Goal: Information Seeking & Learning: Learn about a topic

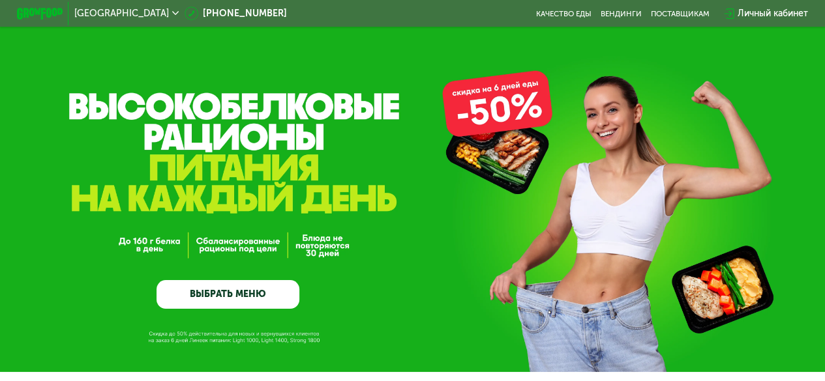
click at [273, 290] on link "ВЫБРАТЬ МЕНЮ" at bounding box center [227, 294] width 143 height 29
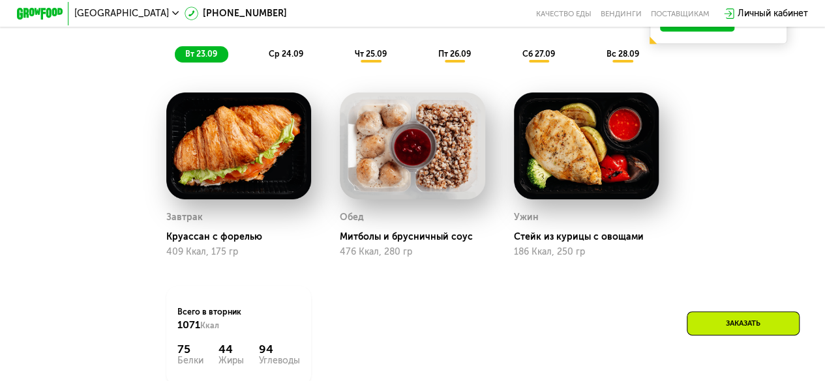
scroll to position [932, 0]
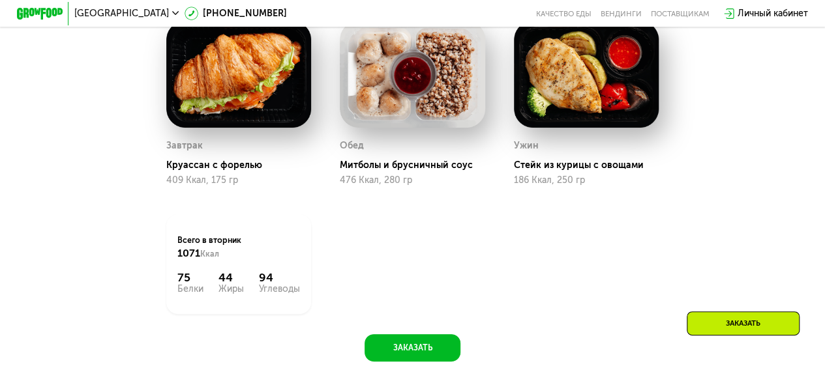
click at [713, 331] on div "Заказать" at bounding box center [743, 324] width 113 height 24
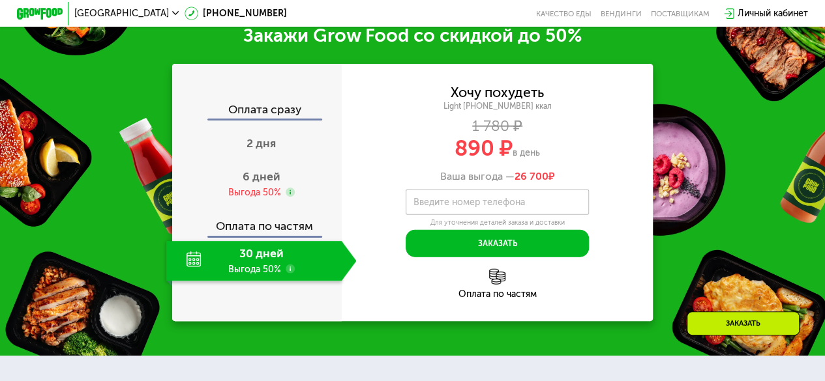
scroll to position [1399, 0]
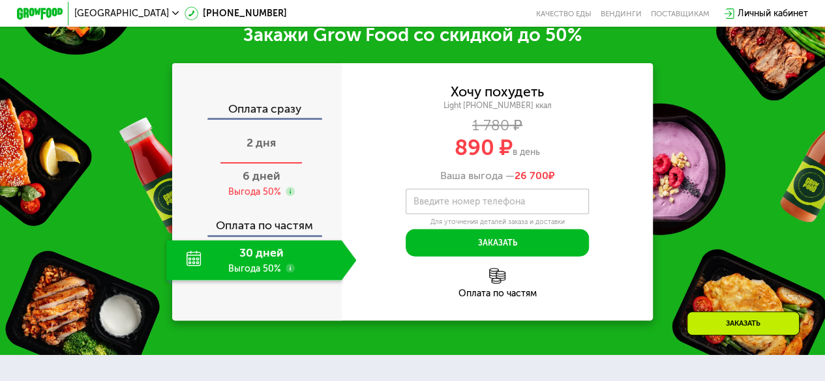
click at [269, 150] on span "2 дня" at bounding box center [260, 143] width 29 height 14
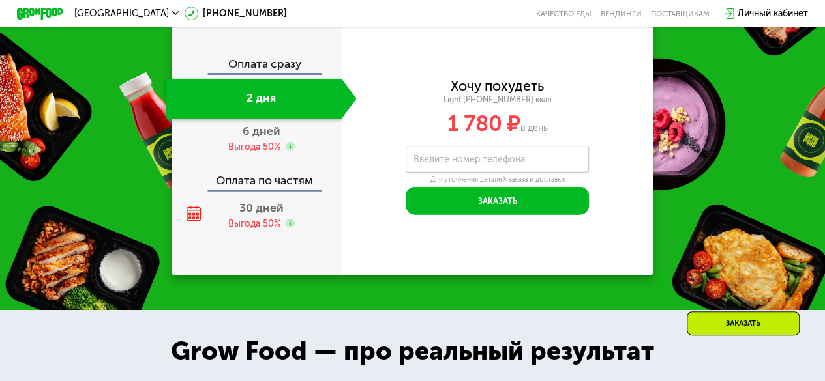
scroll to position [1464, 0]
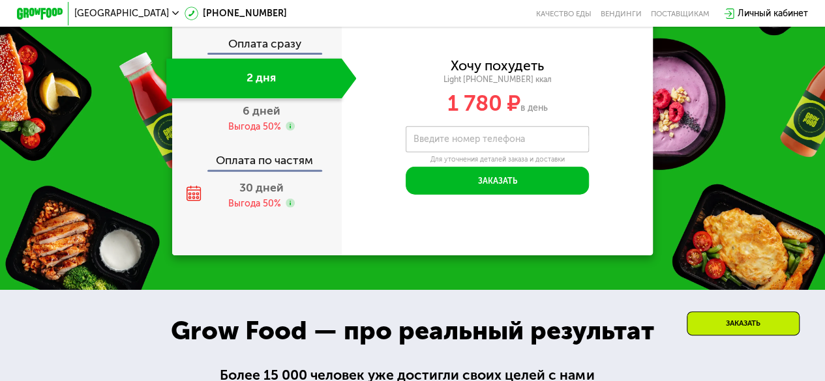
click at [442, 143] on label "Введите номер телефона" at bounding box center [468, 139] width 111 height 7
click at [442, 152] on input "Введите номер телефона" at bounding box center [497, 139] width 183 height 26
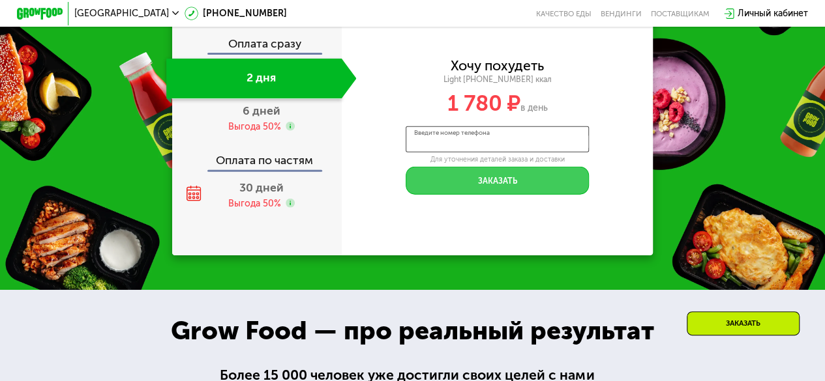
scroll to position [1399, 0]
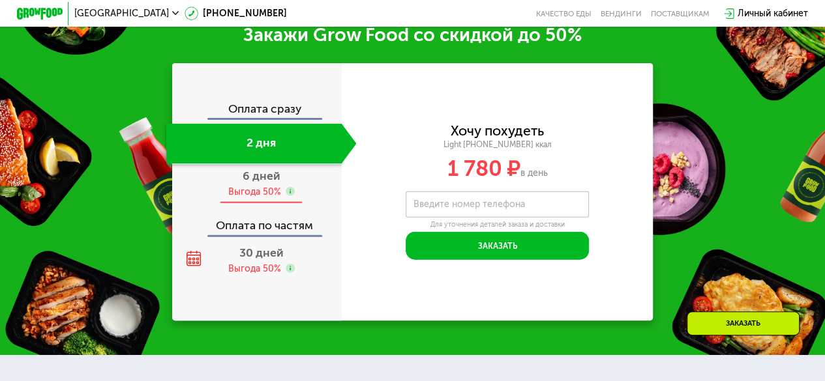
click at [296, 196] on div "6 дней Выгода 50%" at bounding box center [261, 184] width 190 height 40
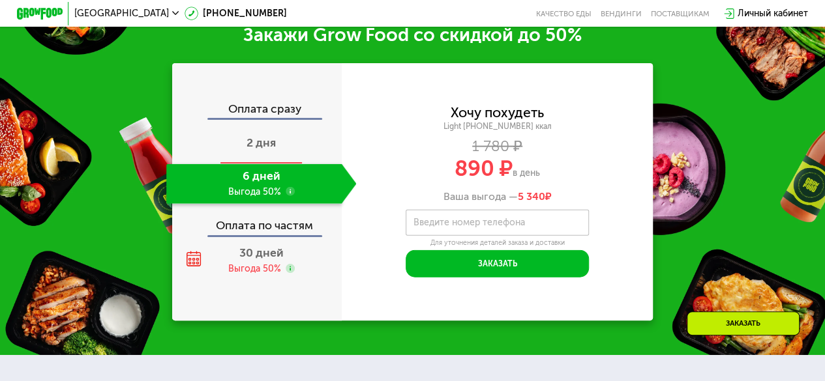
click at [288, 160] on div "2 дня" at bounding box center [261, 144] width 190 height 40
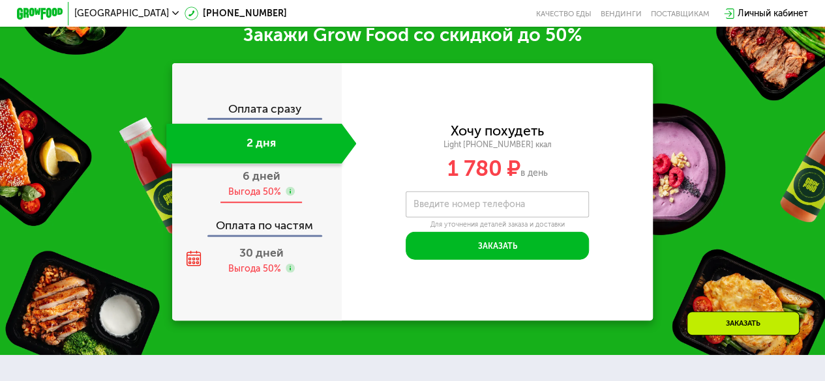
click at [243, 183] on span "6 дней" at bounding box center [262, 176] width 38 height 14
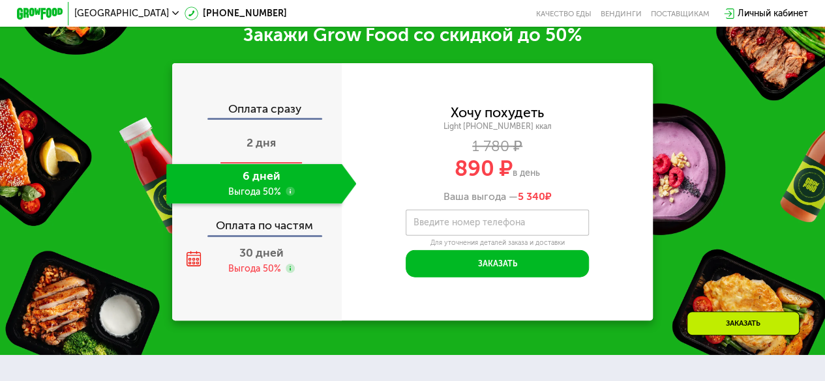
click at [269, 164] on div "2 дня" at bounding box center [261, 144] width 190 height 40
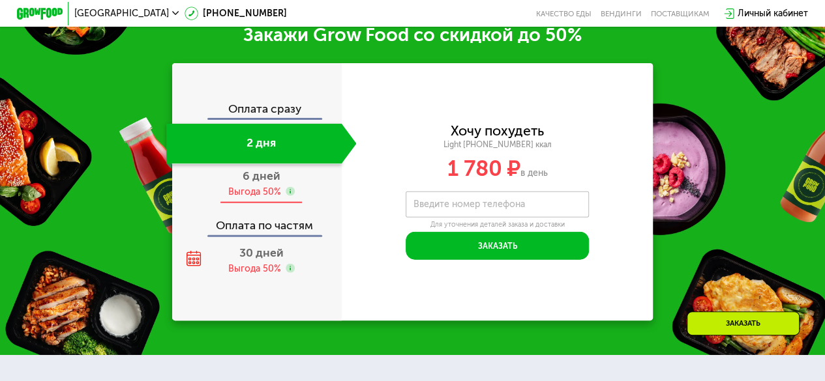
click at [270, 183] on span "6 дней" at bounding box center [262, 176] width 38 height 14
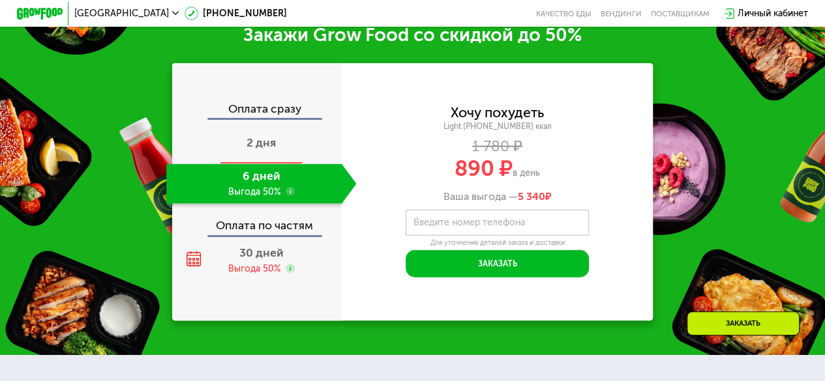
click at [273, 141] on div "2 дня" at bounding box center [261, 144] width 190 height 40
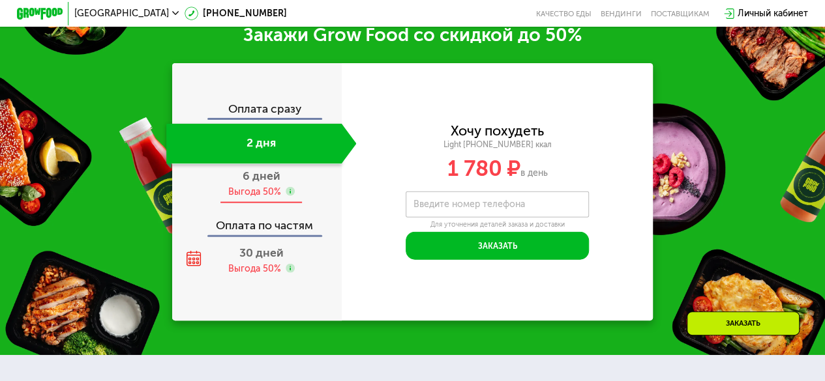
click at [274, 198] on div "Выгода 50%" at bounding box center [254, 192] width 53 height 12
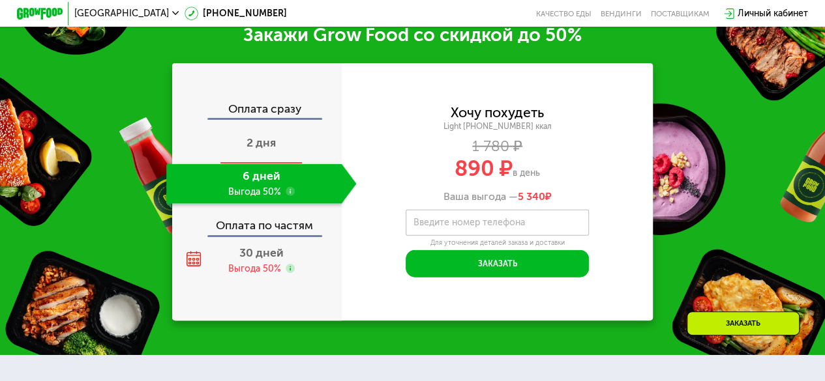
click at [273, 150] on span "2 дня" at bounding box center [260, 143] width 29 height 14
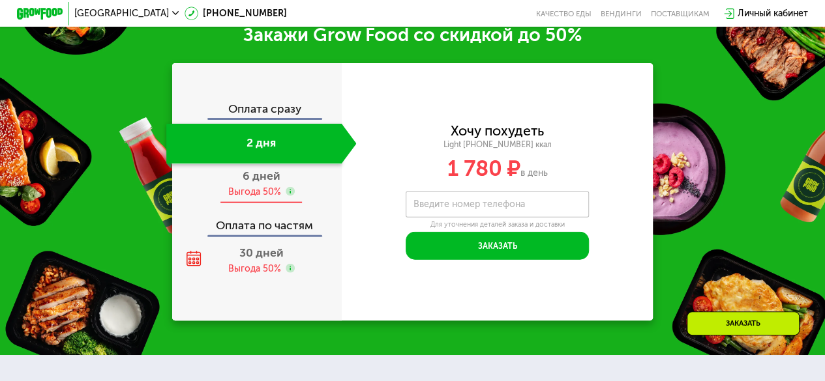
click at [265, 183] on span "6 дней" at bounding box center [262, 176] width 38 height 14
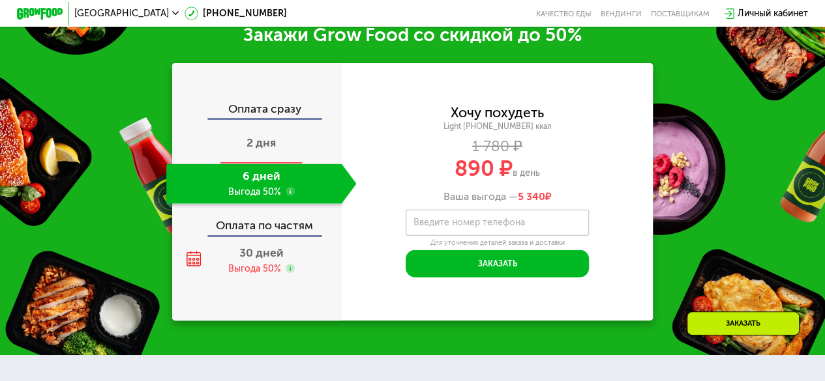
click at [275, 160] on div "2 дня" at bounding box center [261, 144] width 190 height 40
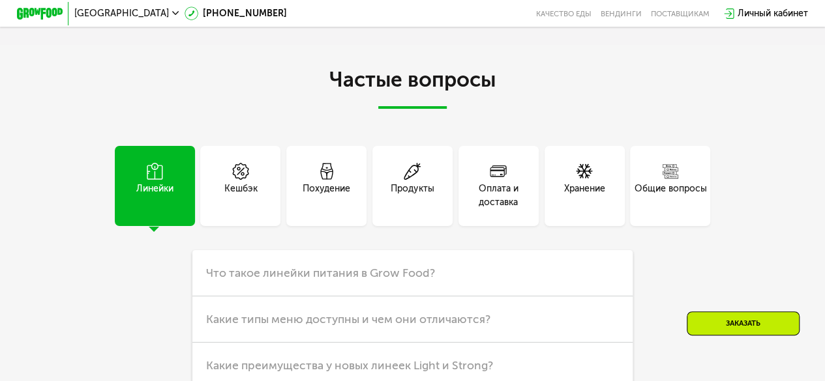
scroll to position [2964, 0]
click at [505, 181] on span at bounding box center [498, 171] width 17 height 19
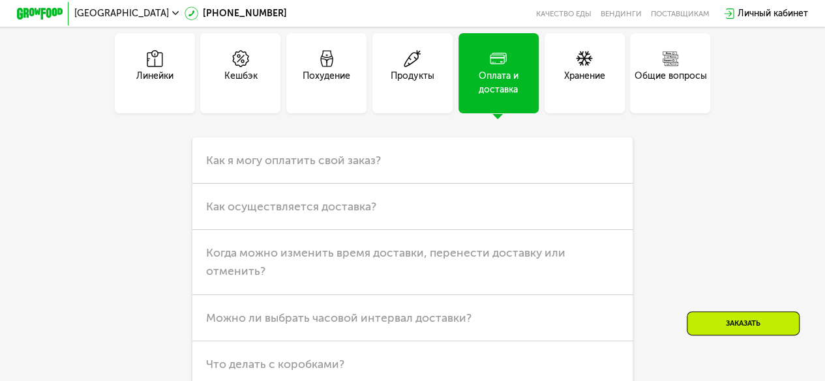
scroll to position [3095, 0]
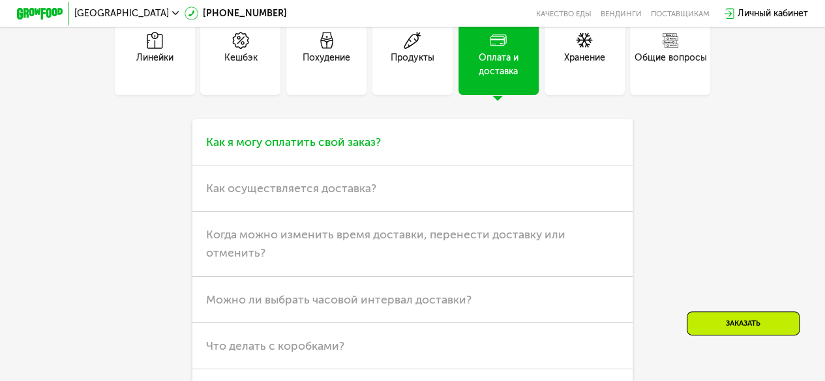
click at [348, 149] on span "Как я могу оплатить свой заказ?" at bounding box center [293, 142] width 175 height 14
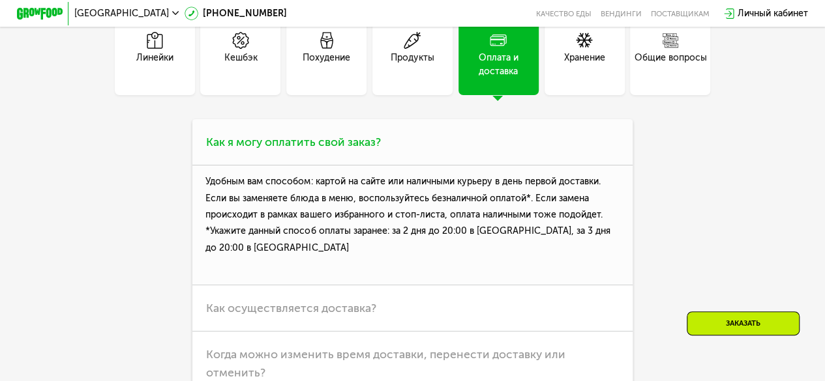
scroll to position [3160, 0]
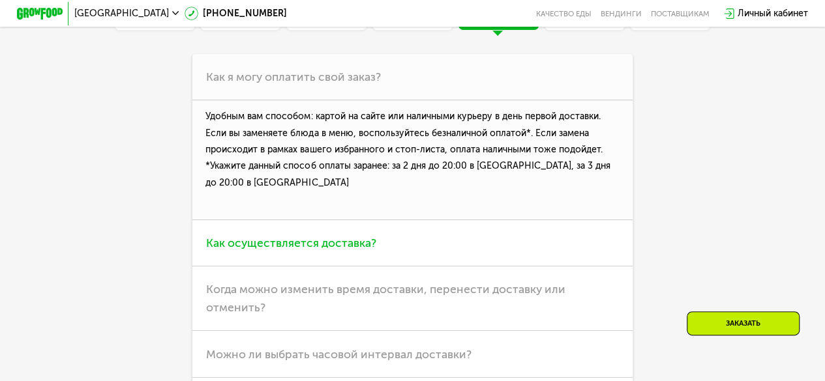
click at [368, 250] on span "Как осуществляется доставка?" at bounding box center [291, 243] width 170 height 14
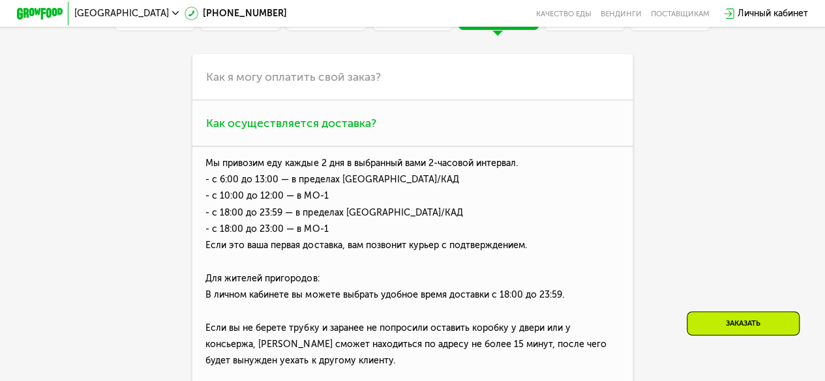
click at [363, 130] on span "Как осуществляется доставка?" at bounding box center [291, 123] width 170 height 14
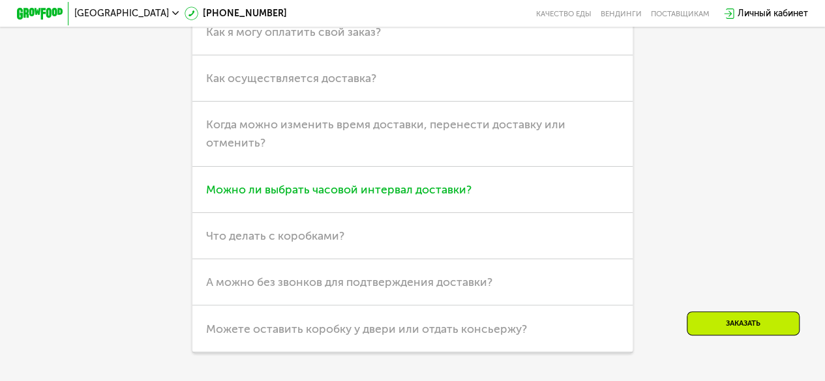
scroll to position [3225, 0]
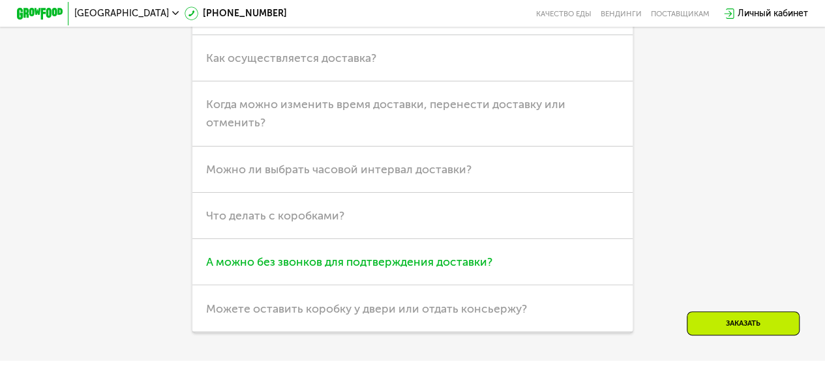
click at [317, 269] on span "А можно без звонков для подтверждения доставки?" at bounding box center [349, 262] width 286 height 14
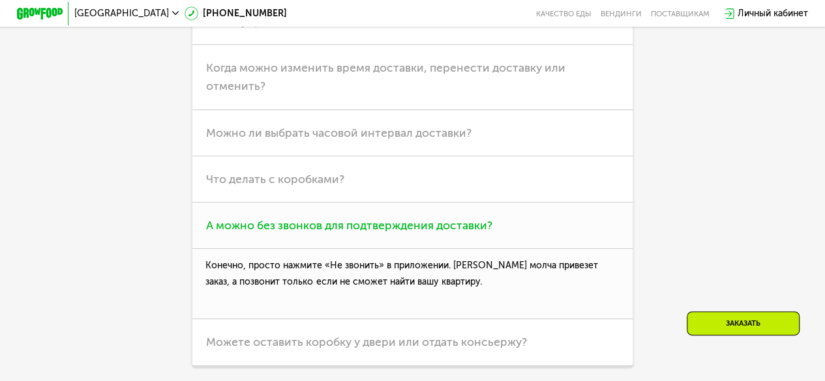
scroll to position [3290, 0]
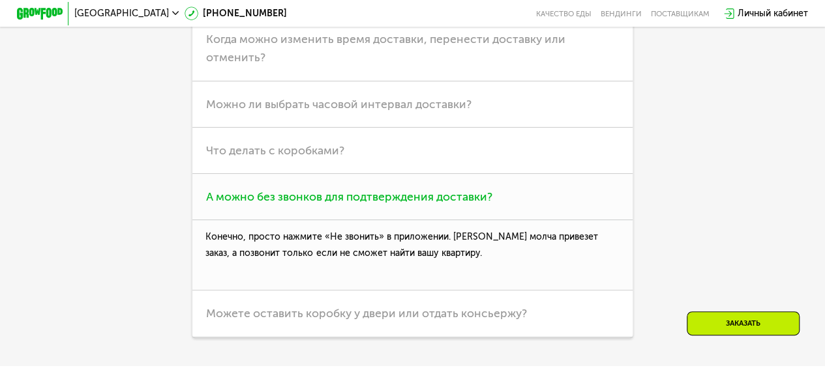
click at [334, 204] on span "А можно без звонков для подтверждения доставки?" at bounding box center [349, 197] width 286 height 14
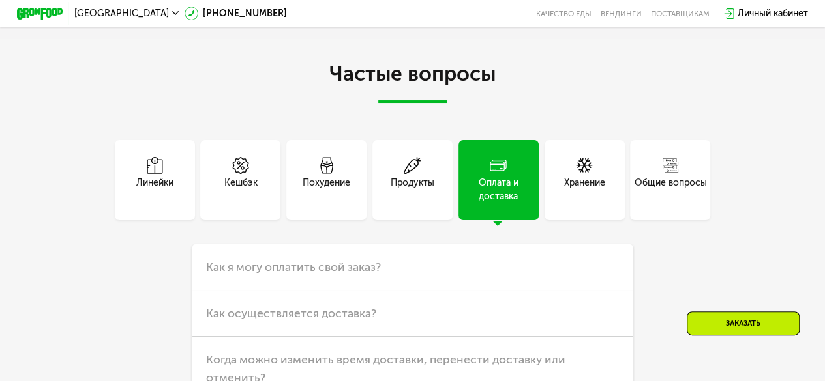
scroll to position [2887, 0]
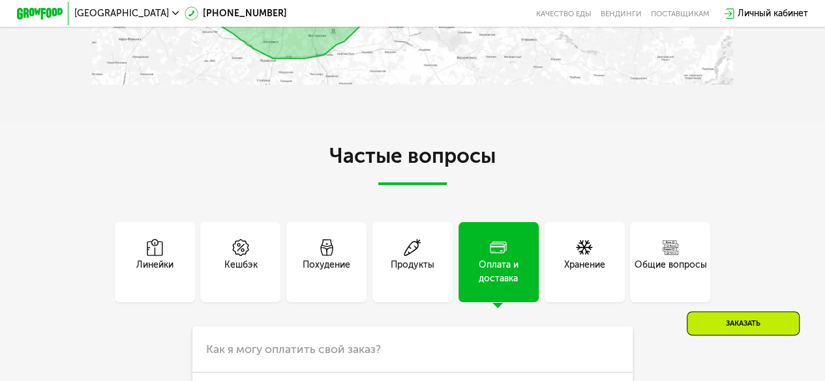
click at [580, 258] on span at bounding box center [584, 248] width 17 height 19
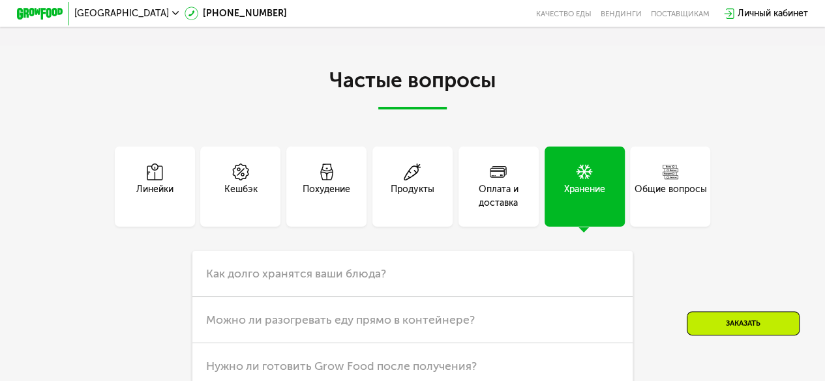
scroll to position [3083, 0]
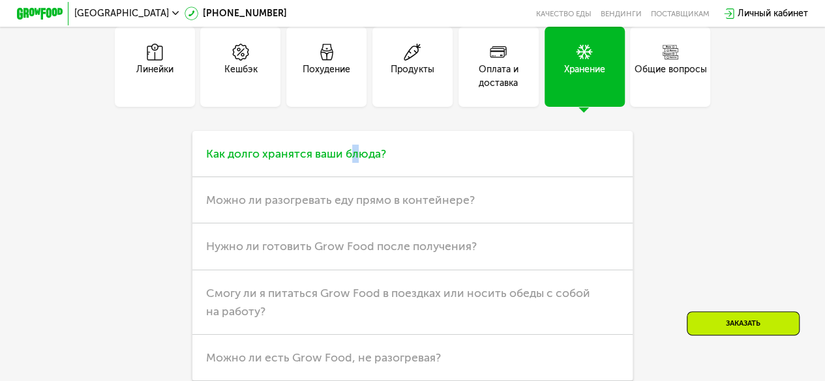
click at [353, 177] on h3 "Как долго хранятся ваши блюда?" at bounding box center [412, 154] width 440 height 46
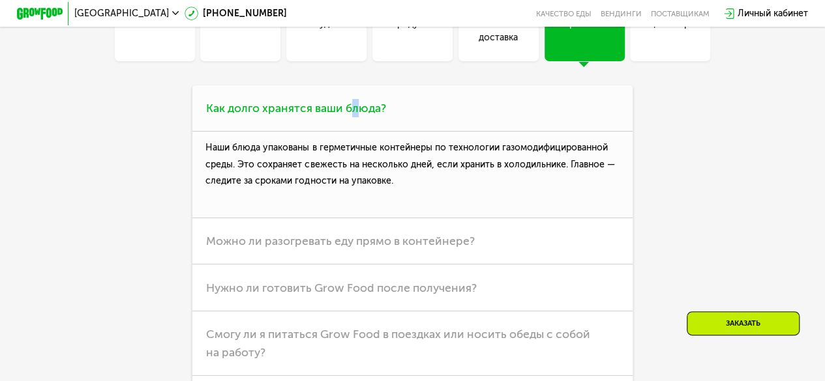
scroll to position [3148, 0]
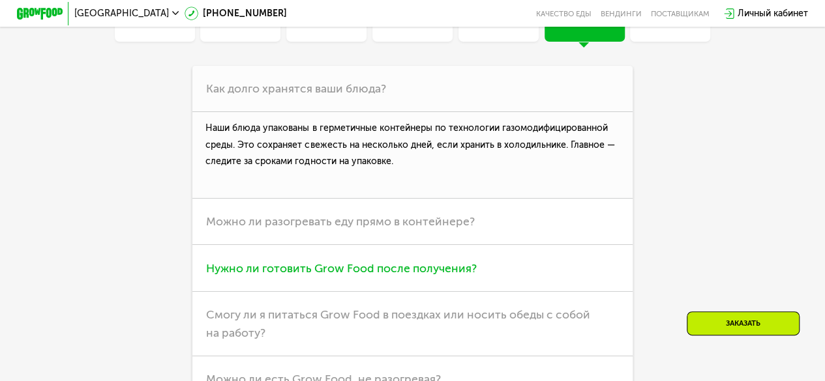
drag, startPoint x: 399, startPoint y: 256, endPoint x: 407, endPoint y: 265, distance: 12.0
click at [402, 229] on span "Можно ли разогревать еду прямо в контейнере?" at bounding box center [340, 222] width 269 height 14
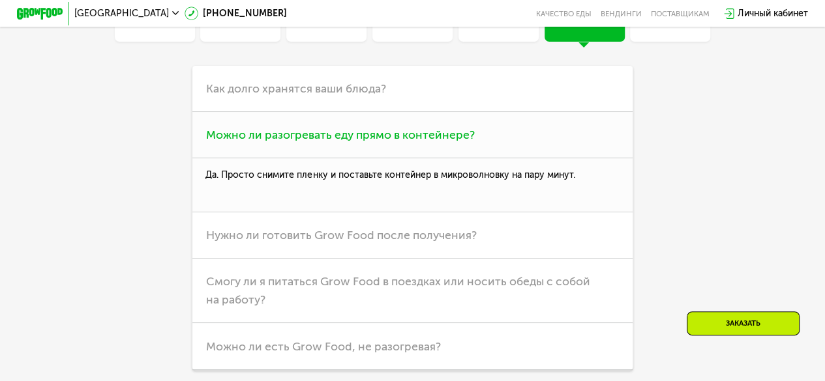
click at [385, 142] on span "Можно ли разогревать еду прямо в контейнере?" at bounding box center [340, 135] width 269 height 14
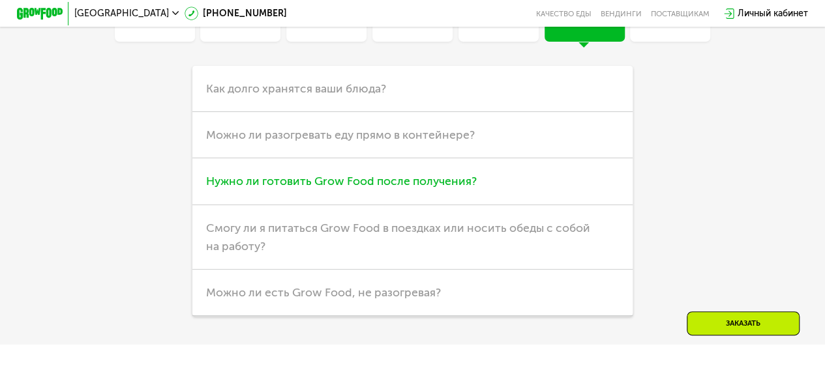
click at [364, 188] on span "Нужно ли готовить Grow Food после получения?" at bounding box center [341, 181] width 271 height 14
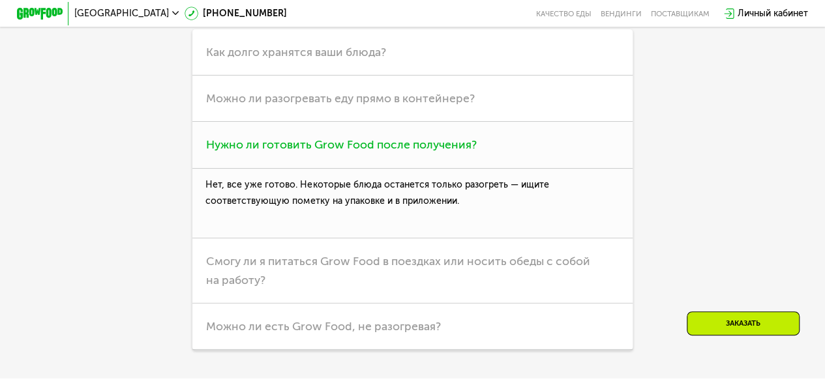
scroll to position [3213, 0]
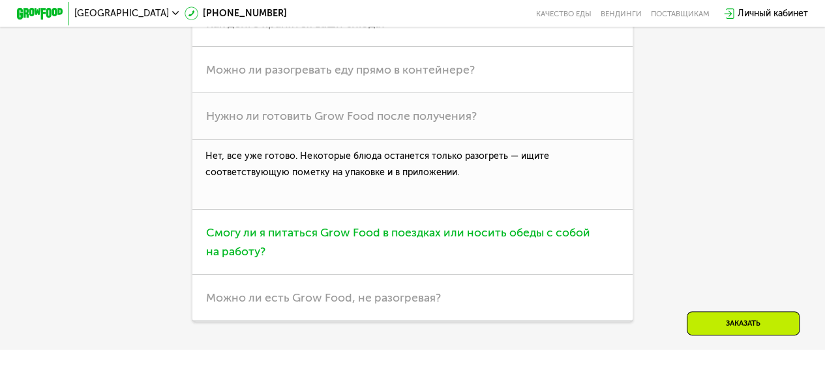
click at [321, 258] on span "Смогу ли я питаться Grow Food в поездках или носить обеды с собой на работу?" at bounding box center [398, 242] width 384 height 33
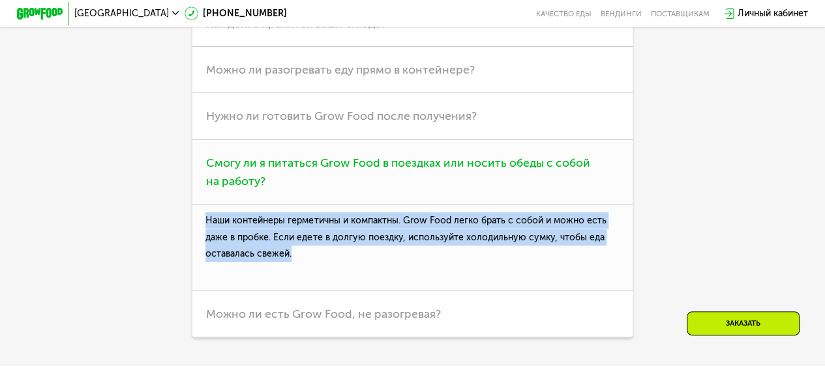
drag, startPoint x: 205, startPoint y: 251, endPoint x: 306, endPoint y: 290, distance: 109.0
click at [306, 290] on p "Наши контейнеры герметичны и компактны. Grow Food легко брать с собой и можно е…" at bounding box center [412, 248] width 440 height 87
click at [306, 272] on p "Наши контейнеры герметичны и компактны. Grow Food легко брать с собой и можно е…" at bounding box center [412, 248] width 440 height 87
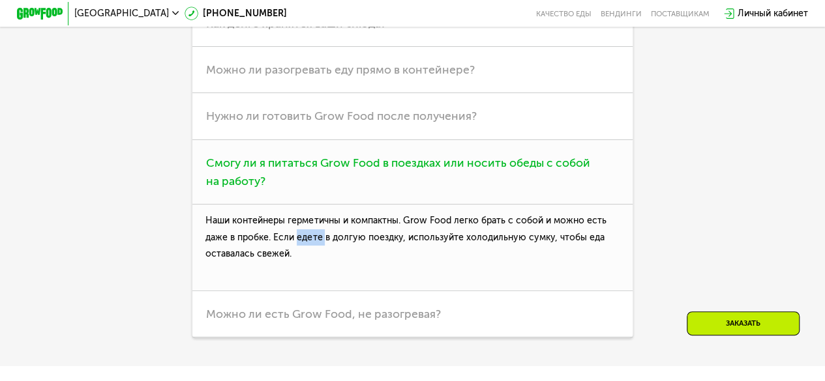
click at [306, 272] on p "Наши контейнеры герметичны и компактны. Grow Food легко брать с собой и можно е…" at bounding box center [412, 248] width 440 height 87
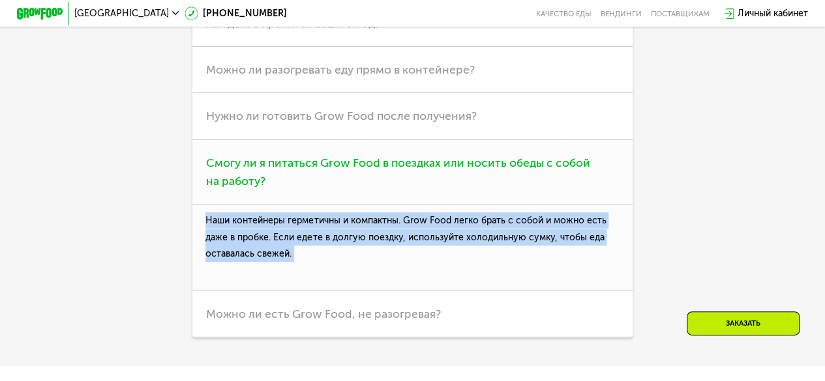
click at [305, 273] on p "Наши контейнеры герметичны и компактны. Grow Food легко брать с собой и можно е…" at bounding box center [412, 248] width 440 height 87
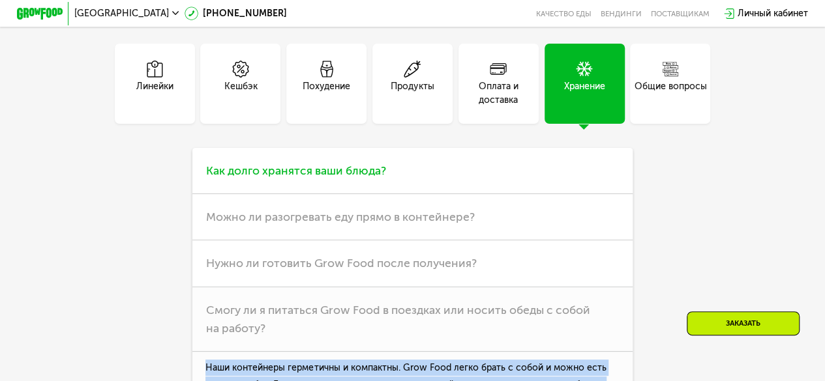
scroll to position [3065, 0]
